Goal: Task Accomplishment & Management: Manage account settings

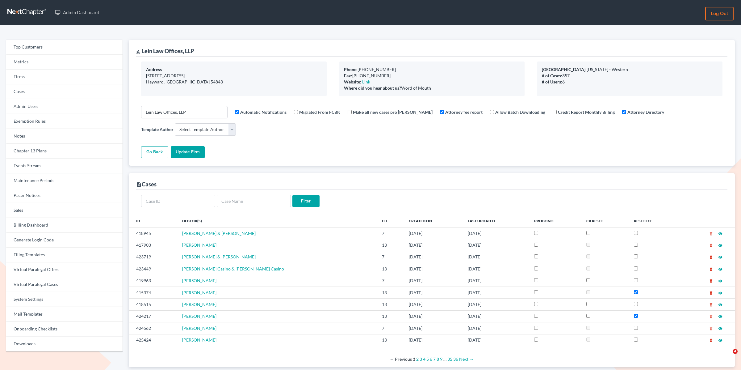
select select
click at [35, 122] on link "Exemption Rules" at bounding box center [64, 121] width 116 height 15
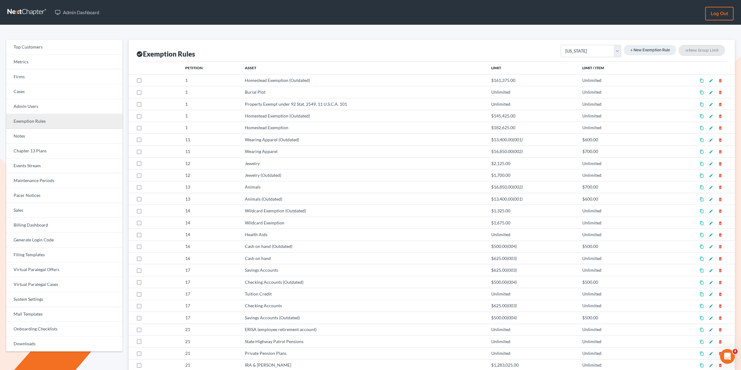
click at [44, 120] on link "Exemption Rules" at bounding box center [64, 121] width 116 height 15
click at [590, 51] on select "Federal Non Bankruptcy Alabama Alaska Arkansas Arizona California Colorado Conn…" at bounding box center [591, 51] width 61 height 12
select select "CA"
click at [564, 45] on select "Federal Non Bankruptcy Alabama Alaska Arkansas Arizona California Colorado Conn…" at bounding box center [591, 51] width 61 height 12
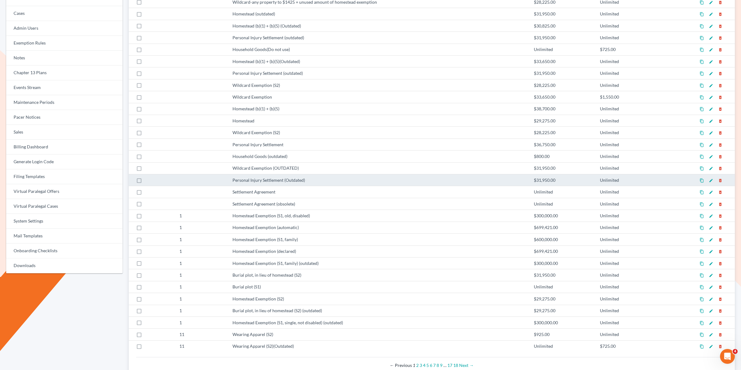
scroll to position [93, 0]
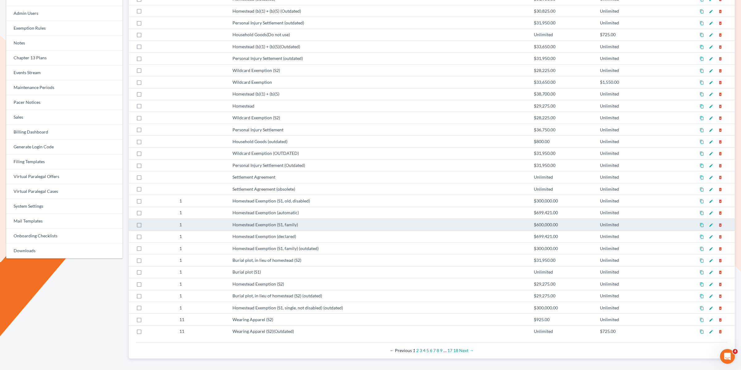
click at [710, 223] on icon "edit" at bounding box center [711, 225] width 4 height 4
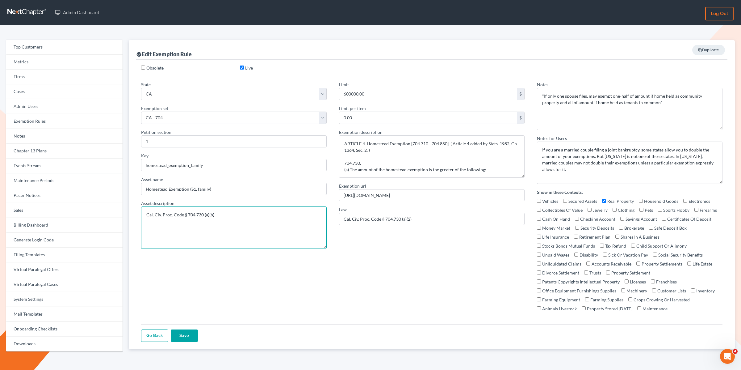
drag, startPoint x: 217, startPoint y: 214, endPoint x: 133, endPoint y: 209, distance: 83.8
click at [134, 208] on div "check_circle Edit Exemption Rule content_copy Duplicate Obsolete Live State Fed…" at bounding box center [432, 194] width 606 height 309
click at [388, 197] on input "https://leginfo.legislature.ca.gov/faces/codes_displaySection.xhtml?sectionNum=…" at bounding box center [432, 195] width 186 height 12
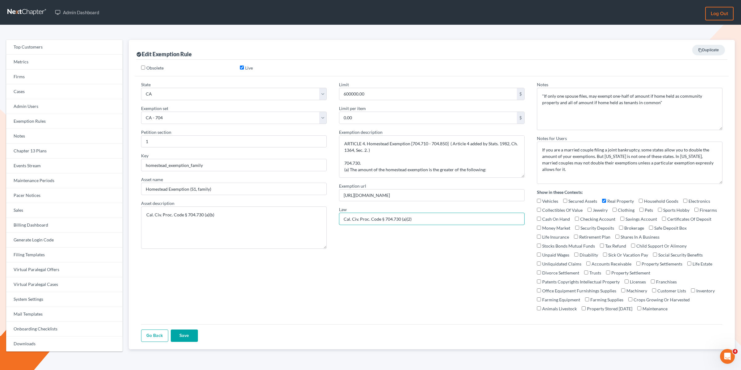
drag, startPoint x: 410, startPoint y: 218, endPoint x: 387, endPoint y: 219, distance: 23.2
click at [384, 217] on input "Cal. Civ. Proc. Code § 704.730 (a)(2)" at bounding box center [432, 218] width 186 height 12
click at [418, 218] on input "Cal. Civ. Proc. Code § 704.730 (a)(2)" at bounding box center [432, 218] width 186 height 12
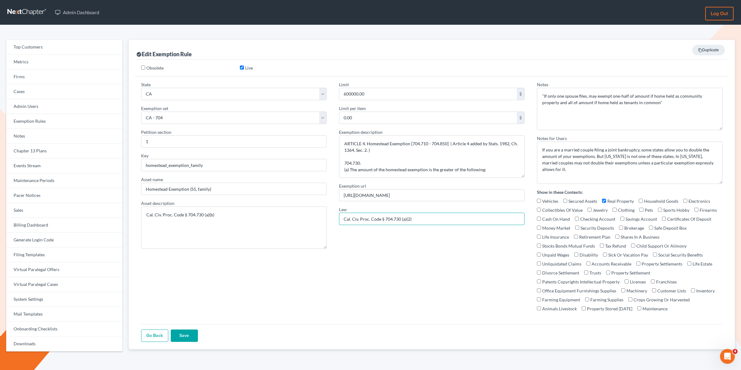
click at [418, 218] on input "Cal. Civ. Proc. Code § 704.730 (a)(2)" at bounding box center [432, 218] width 186 height 12
